Goal: Information Seeking & Learning: Learn about a topic

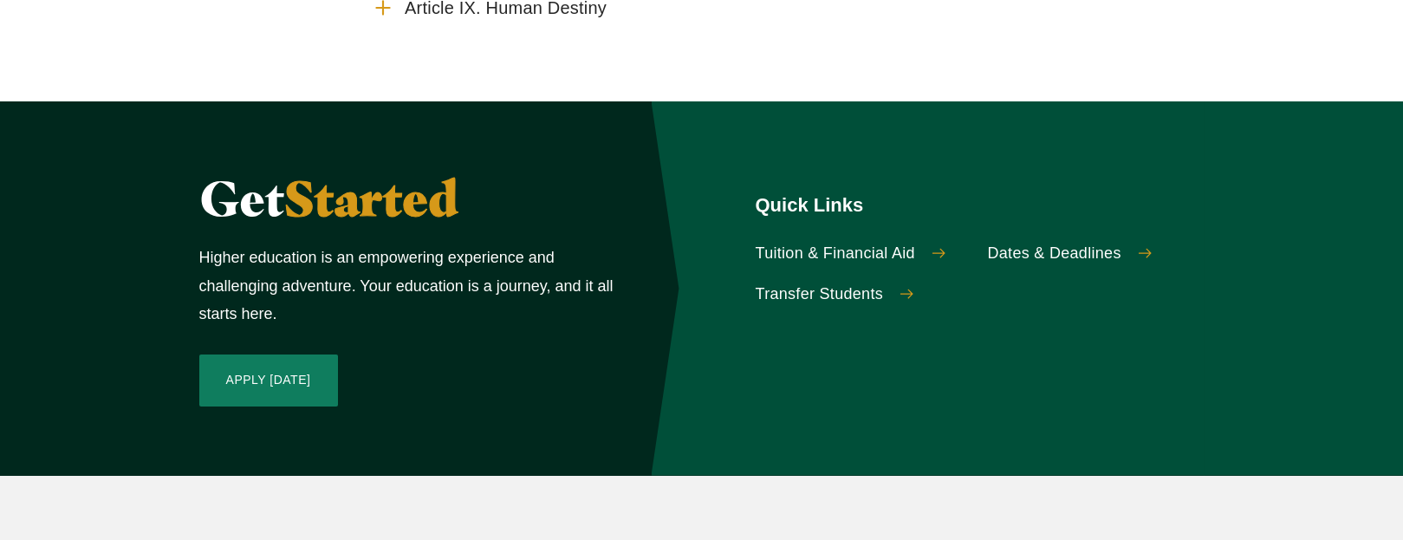
scroll to position [347, 0]
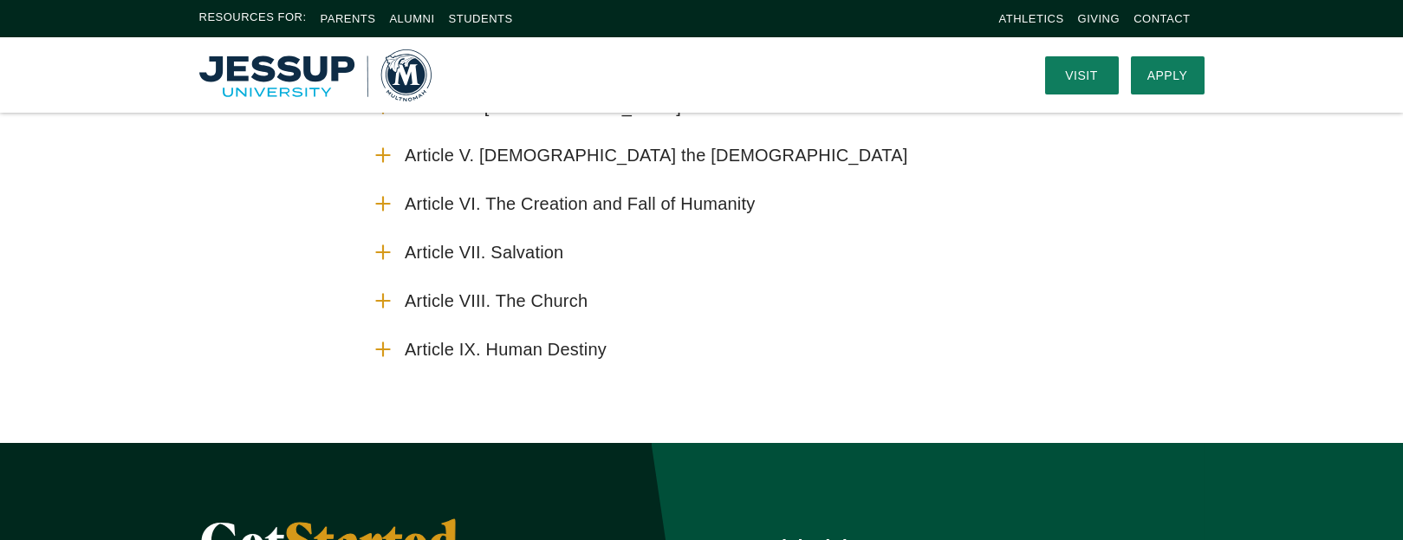
drag, startPoint x: 379, startPoint y: 348, endPoint x: 396, endPoint y: 340, distance: 19.4
click at [381, 348] on icon "Accordion" at bounding box center [383, 349] width 23 height 23
click at [0, 0] on input "Article IX. Human Destiny" at bounding box center [0, 0] width 0 height 0
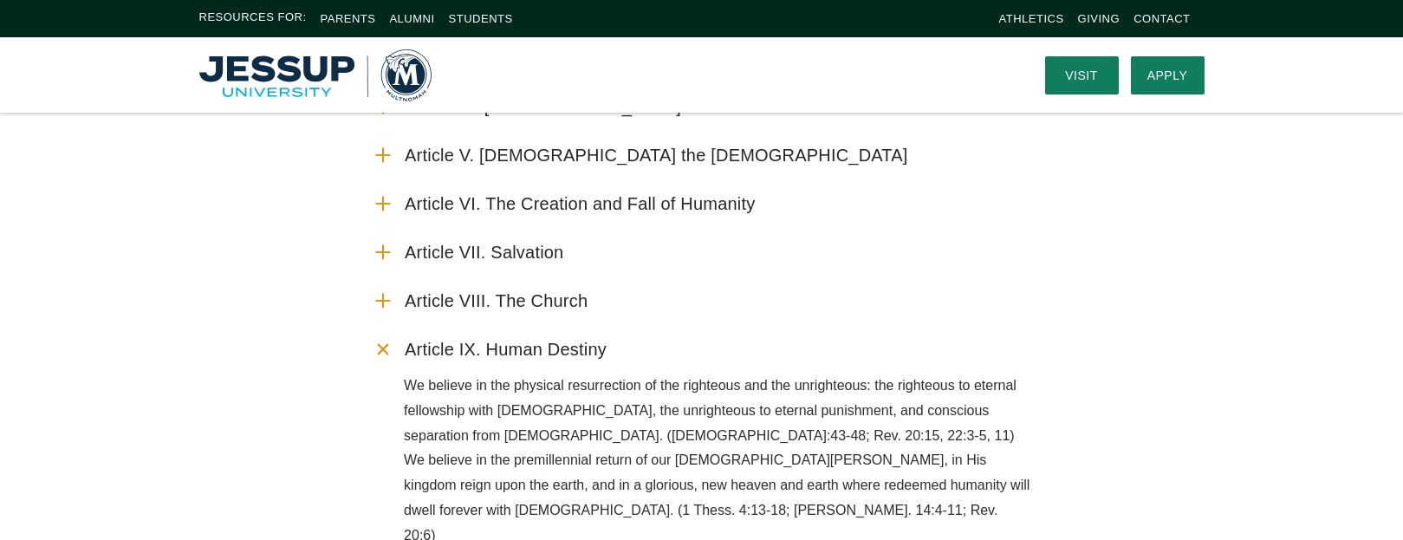
click at [381, 299] on icon "Accordion" at bounding box center [383, 300] width 23 height 23
click at [0, 0] on input "Article VIII. The Church" at bounding box center [0, 0] width 0 height 0
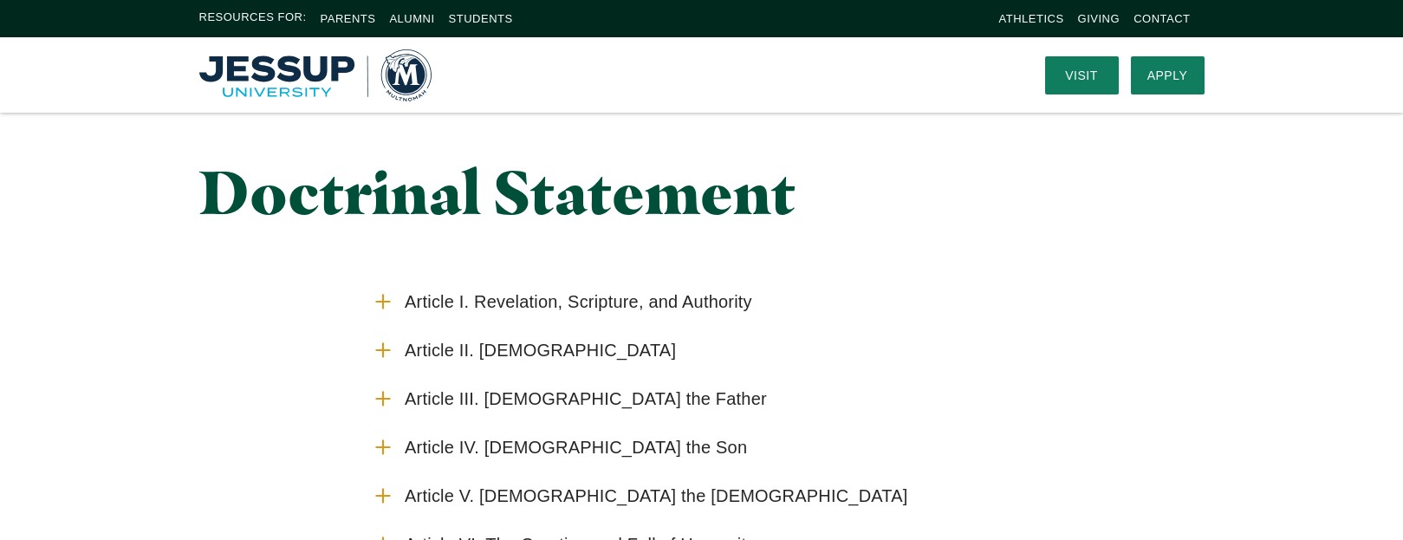
scroll to position [0, 0]
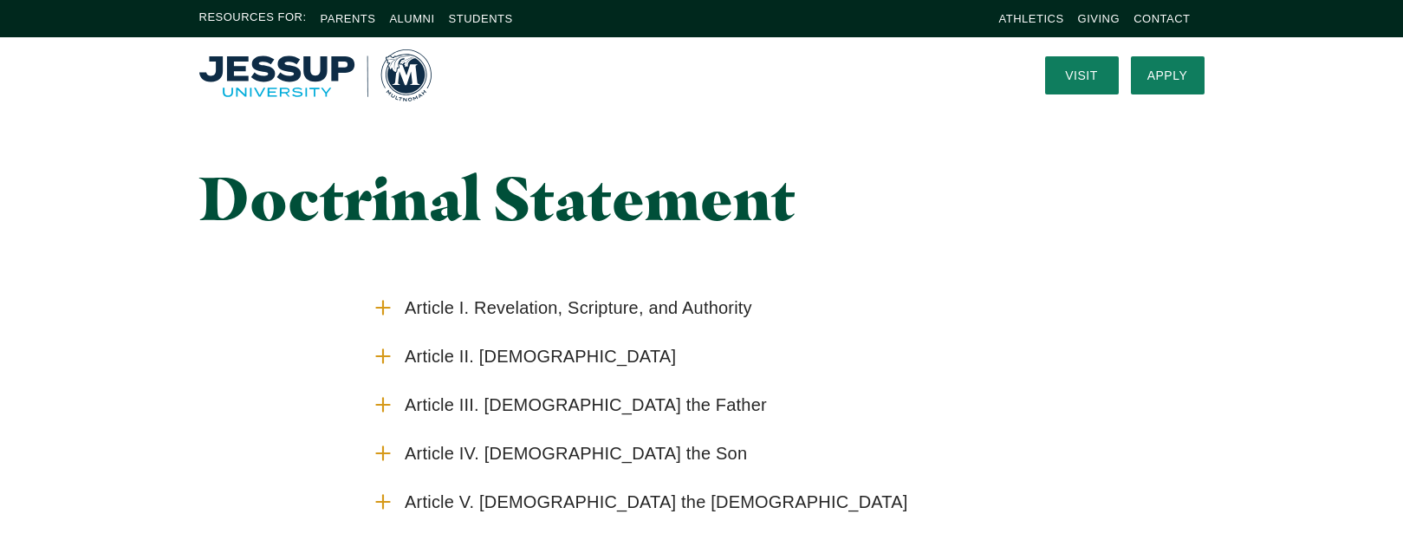
click at [300, 78] on img "Home" at bounding box center [315, 75] width 232 height 52
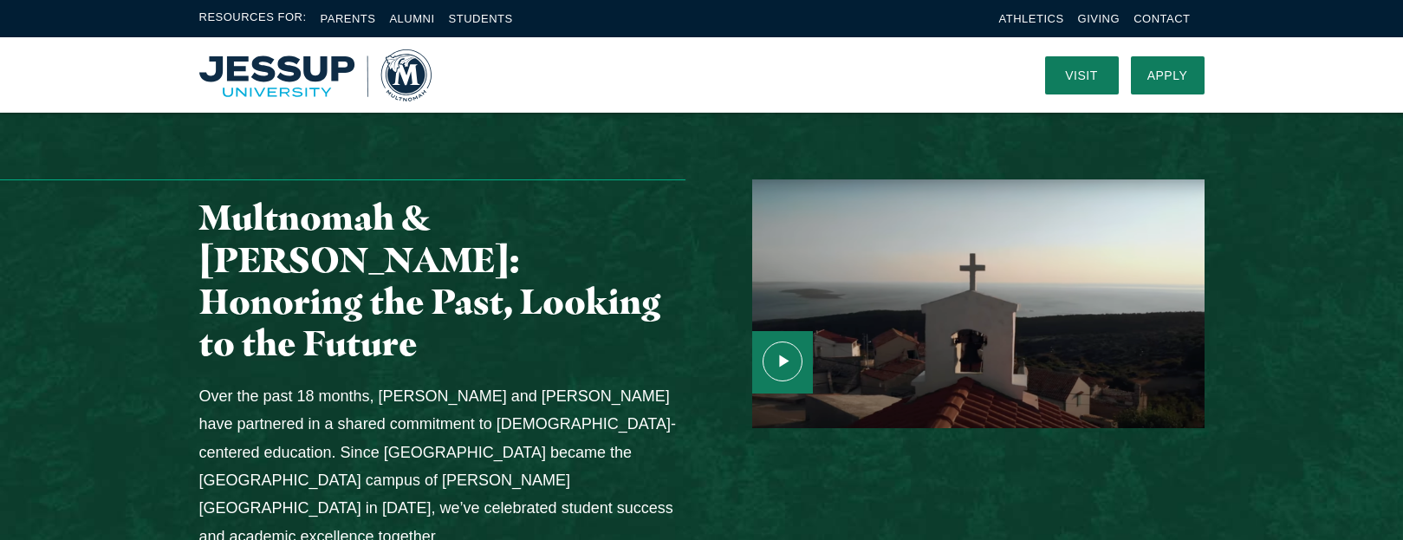
scroll to position [1993, 0]
